Goal: Information Seeking & Learning: Find specific page/section

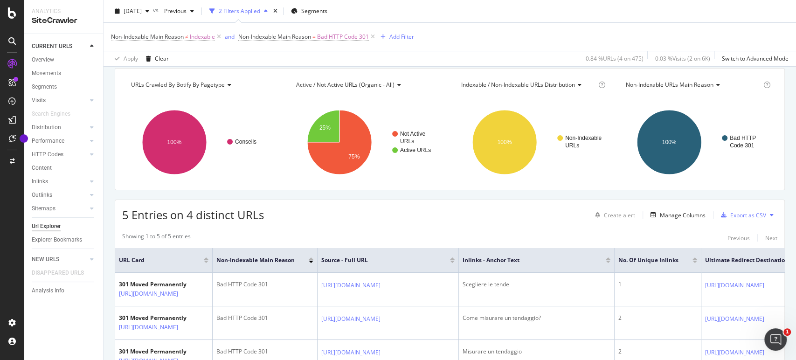
scroll to position [103, 0]
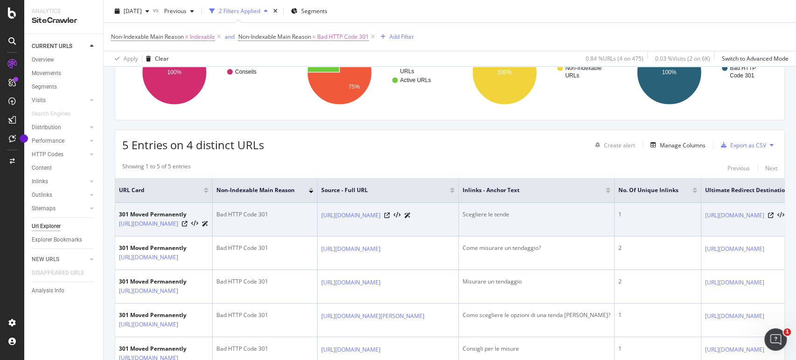
drag, startPoint x: 246, startPoint y: 227, endPoint x: 115, endPoint y: 226, distance: 131.0
click at [115, 226] on td "301 Moved Permanently [URL][DOMAIN_NAME]" at bounding box center [163, 220] width 97 height 34
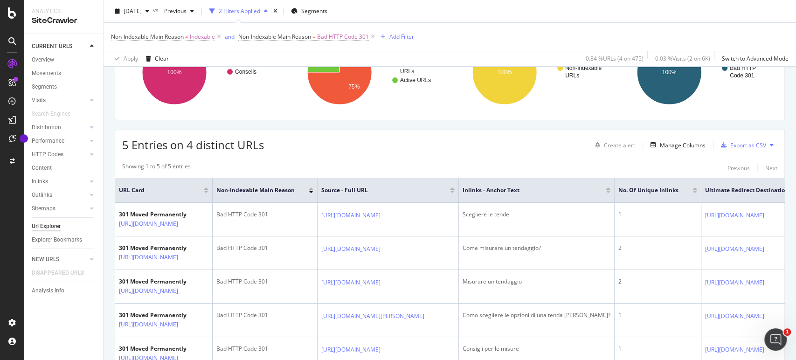
copy link "[URL][DOMAIN_NAME]"
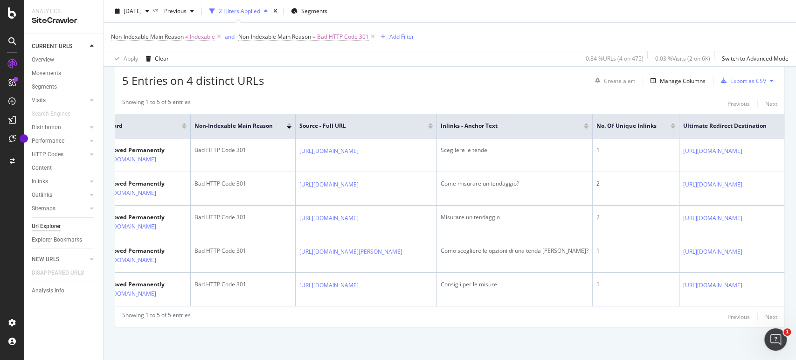
scroll to position [0, 352]
drag, startPoint x: 626, startPoint y: 141, endPoint x: 780, endPoint y: 140, distance: 154.3
click at [679, 141] on td "[URL][DOMAIN_NAME]" at bounding box center [731, 155] width 105 height 34
copy link "[URL][DOMAIN_NAME]"
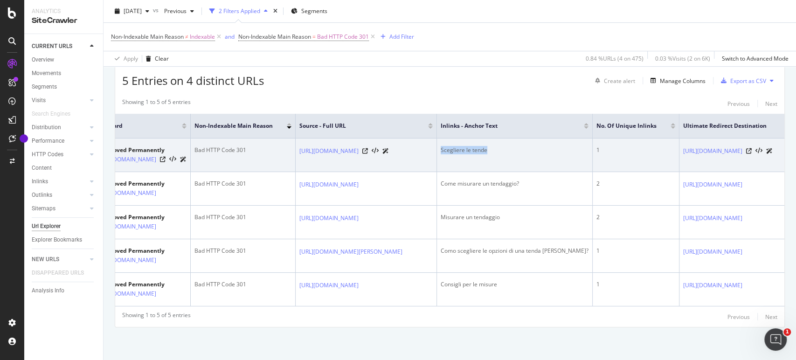
drag, startPoint x: 403, startPoint y: 132, endPoint x: 332, endPoint y: 132, distance: 70.9
click at [332, 138] on tr "301 Moved Permanently [URL][DOMAIN_NAME] Bad HTTP Code 301 [URL][DOMAIN_NAME] S…" at bounding box center [438, 155] width 691 height 34
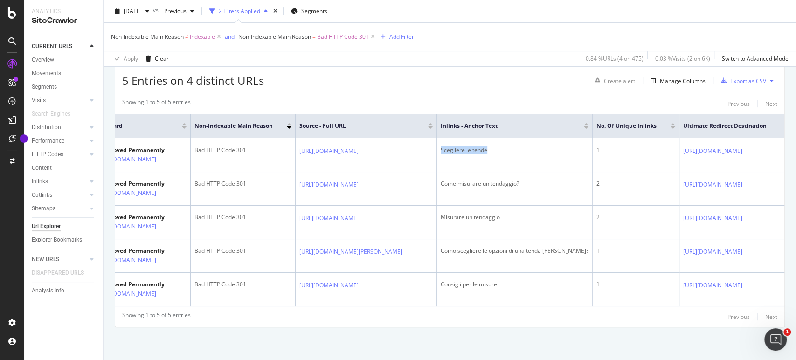
copy div "Scegliere le tende"
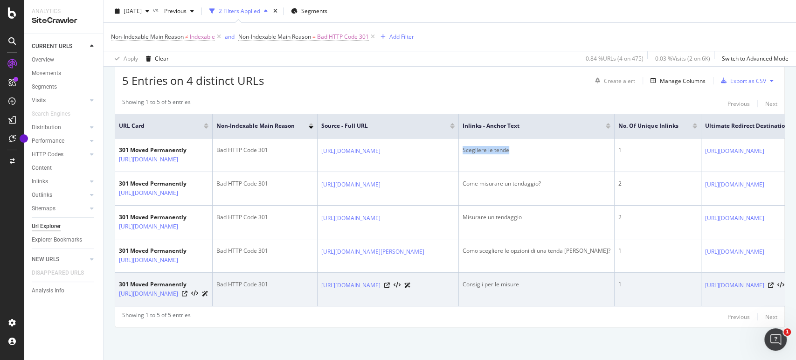
drag, startPoint x: 244, startPoint y: 290, endPoint x: 118, endPoint y: 288, distance: 125.9
click at [118, 288] on td "301 Moved Permanently [URL][DOMAIN_NAME]" at bounding box center [163, 290] width 97 height 34
copy link "[URL][DOMAIN_NAME]"
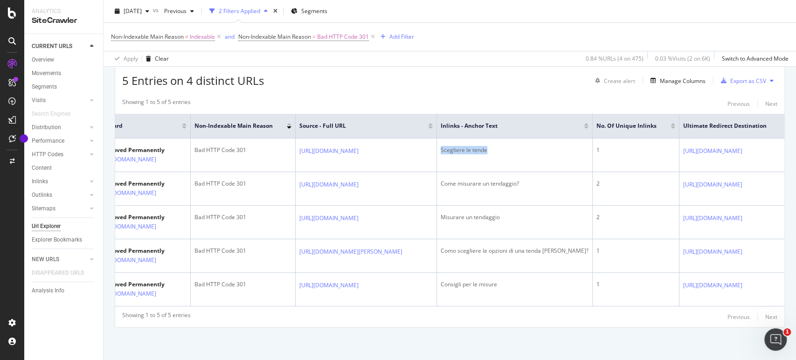
scroll to position [0, 352]
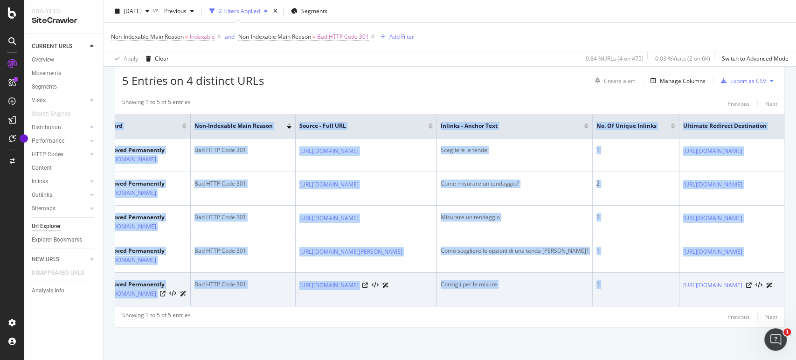
copy table "URL Card Non-Indexable Main Reason Source - Full URL Inlinks - Anchor Text No. …"
drag, startPoint x: 745, startPoint y: 283, endPoint x: 562, endPoint y: 282, distance: 183.7
click at [679, 282] on td "[URL][DOMAIN_NAME]" at bounding box center [731, 290] width 105 height 34
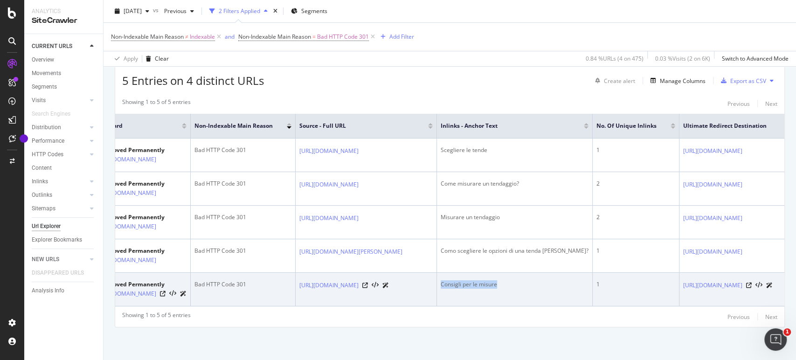
drag, startPoint x: 407, startPoint y: 275, endPoint x: 337, endPoint y: 276, distance: 69.9
click at [441, 280] on div "Consigli per le misure" at bounding box center [515, 284] width 148 height 8
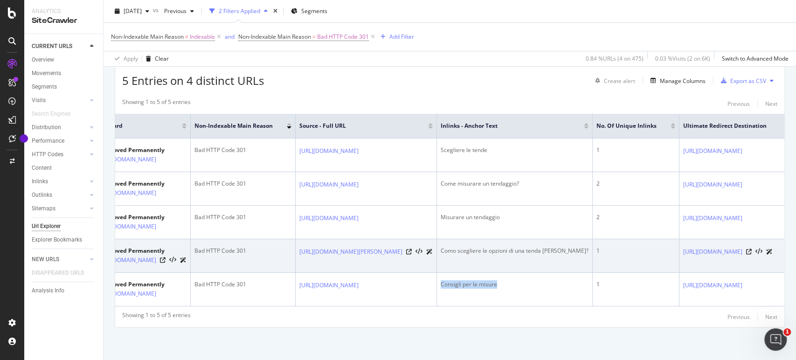
copy div "Consigli per le misure"
